Goal: Task Accomplishment & Management: Manage account settings

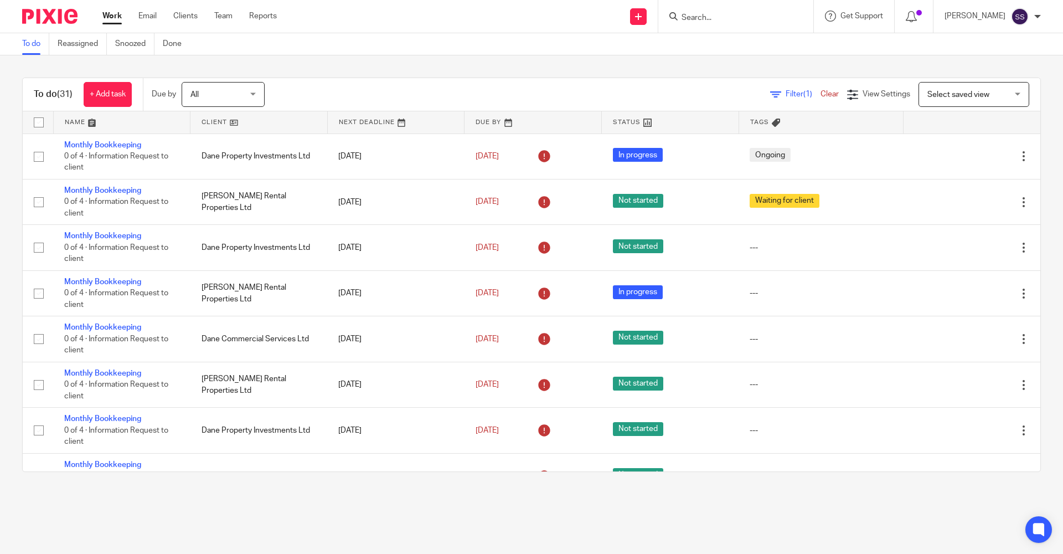
click at [703, 18] on input "Search" at bounding box center [731, 18] width 100 height 10
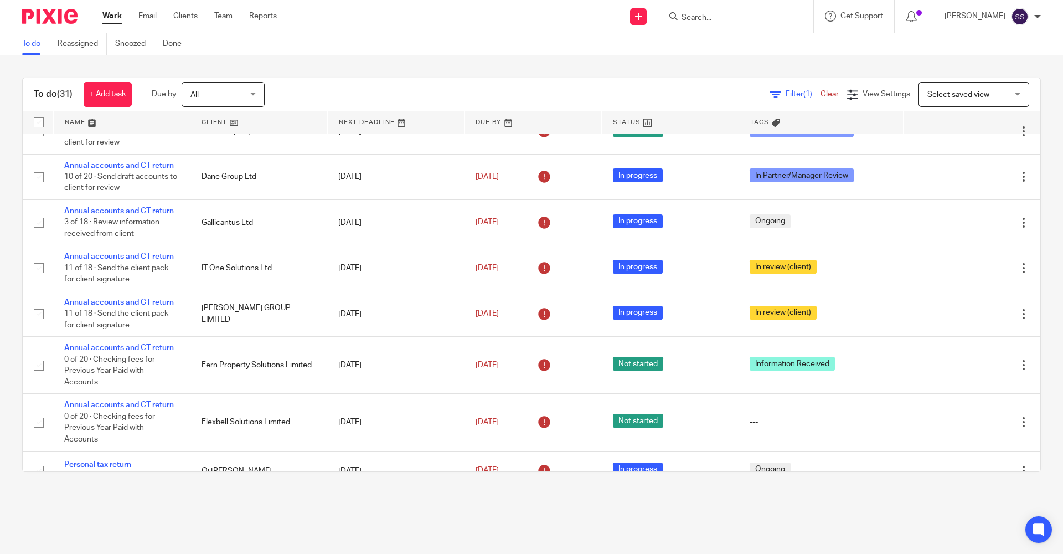
scroll to position [720, 0]
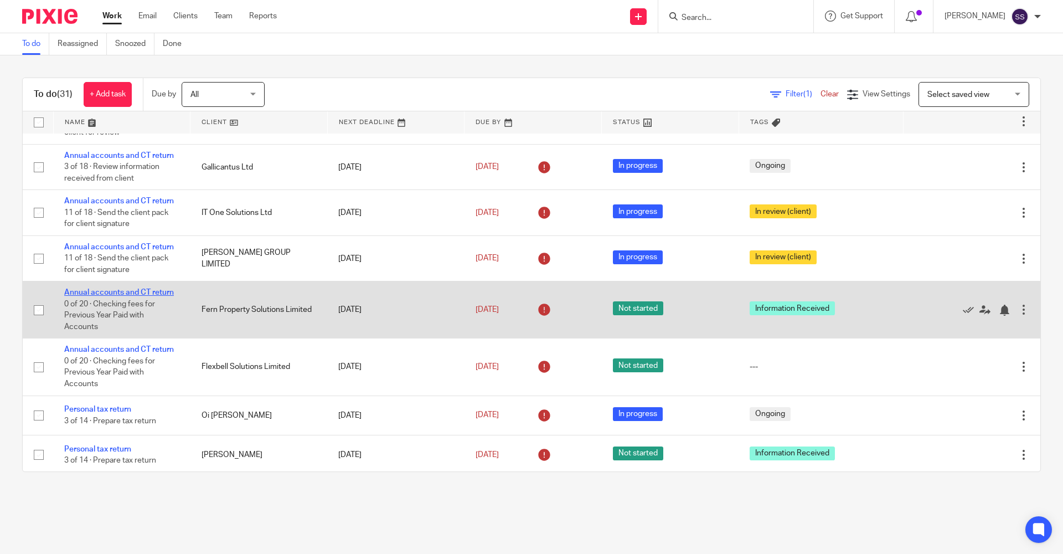
click at [109, 292] on link "Annual accounts and CT return" at bounding box center [119, 293] width 110 height 8
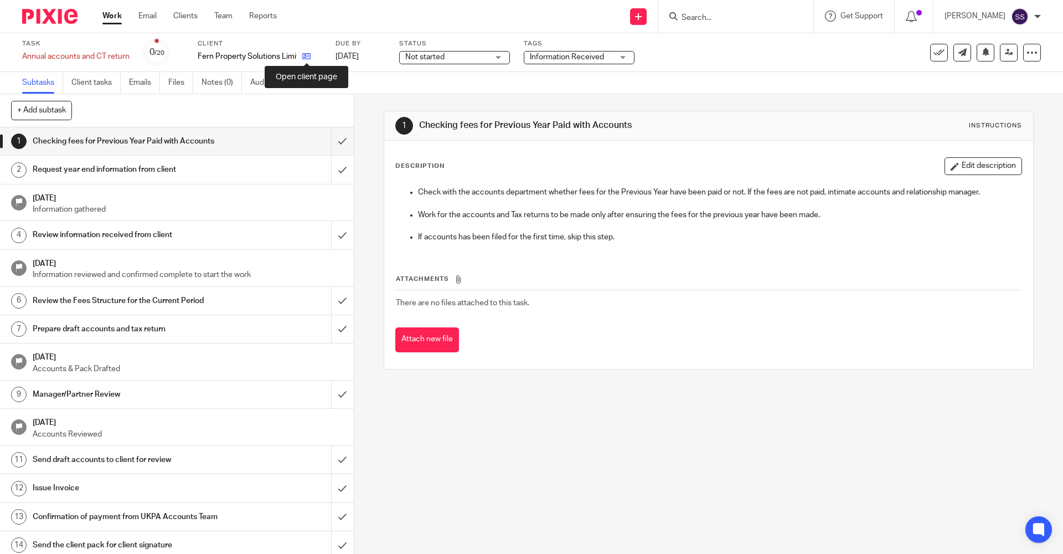
click at [304, 58] on icon at bounding box center [306, 56] width 8 height 8
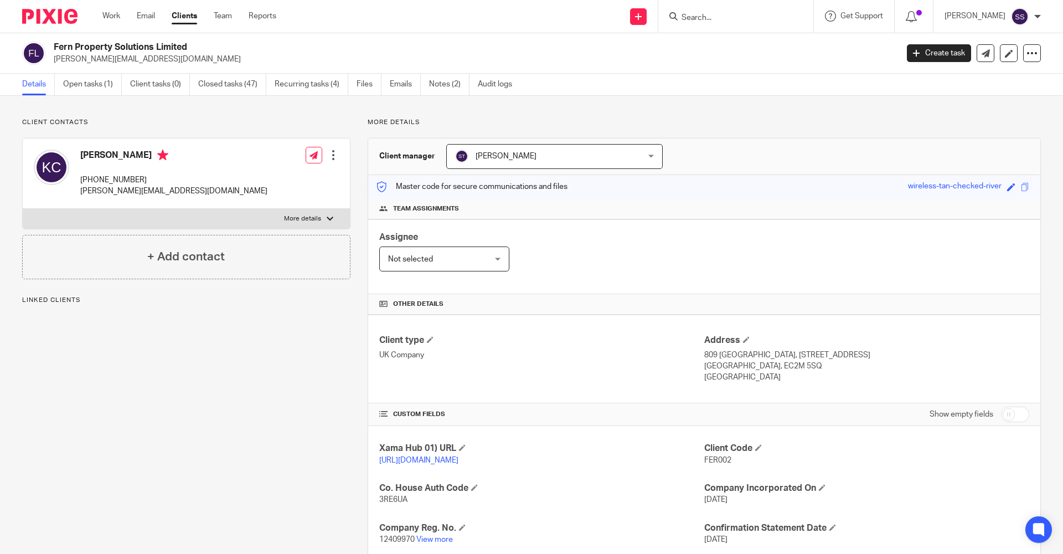
drag, startPoint x: 51, startPoint y: 44, endPoint x: 192, endPoint y: 47, distance: 140.7
click at [192, 47] on div "Fern Property Solutions Limited [PERSON_NAME][EMAIL_ADDRESS][DOMAIN_NAME]" at bounding box center [456, 53] width 868 height 23
copy h2 "Fern Property Solutions Limited"
click at [76, 90] on link "Open tasks (1)" at bounding box center [92, 85] width 59 height 22
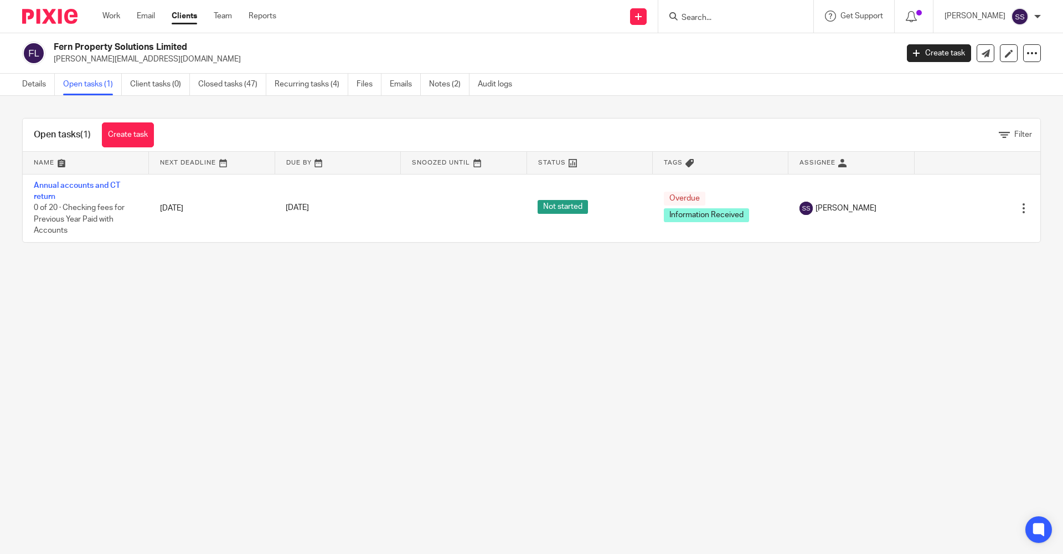
drag, startPoint x: 53, startPoint y: 45, endPoint x: 194, endPoint y: 50, distance: 140.8
click at [194, 50] on div "Fern Property Solutions Limited [PERSON_NAME][EMAIL_ADDRESS][DOMAIN_NAME]" at bounding box center [456, 53] width 868 height 23
copy h2 "Fern Property Solutions Limited"
